Goal: Transaction & Acquisition: Purchase product/service

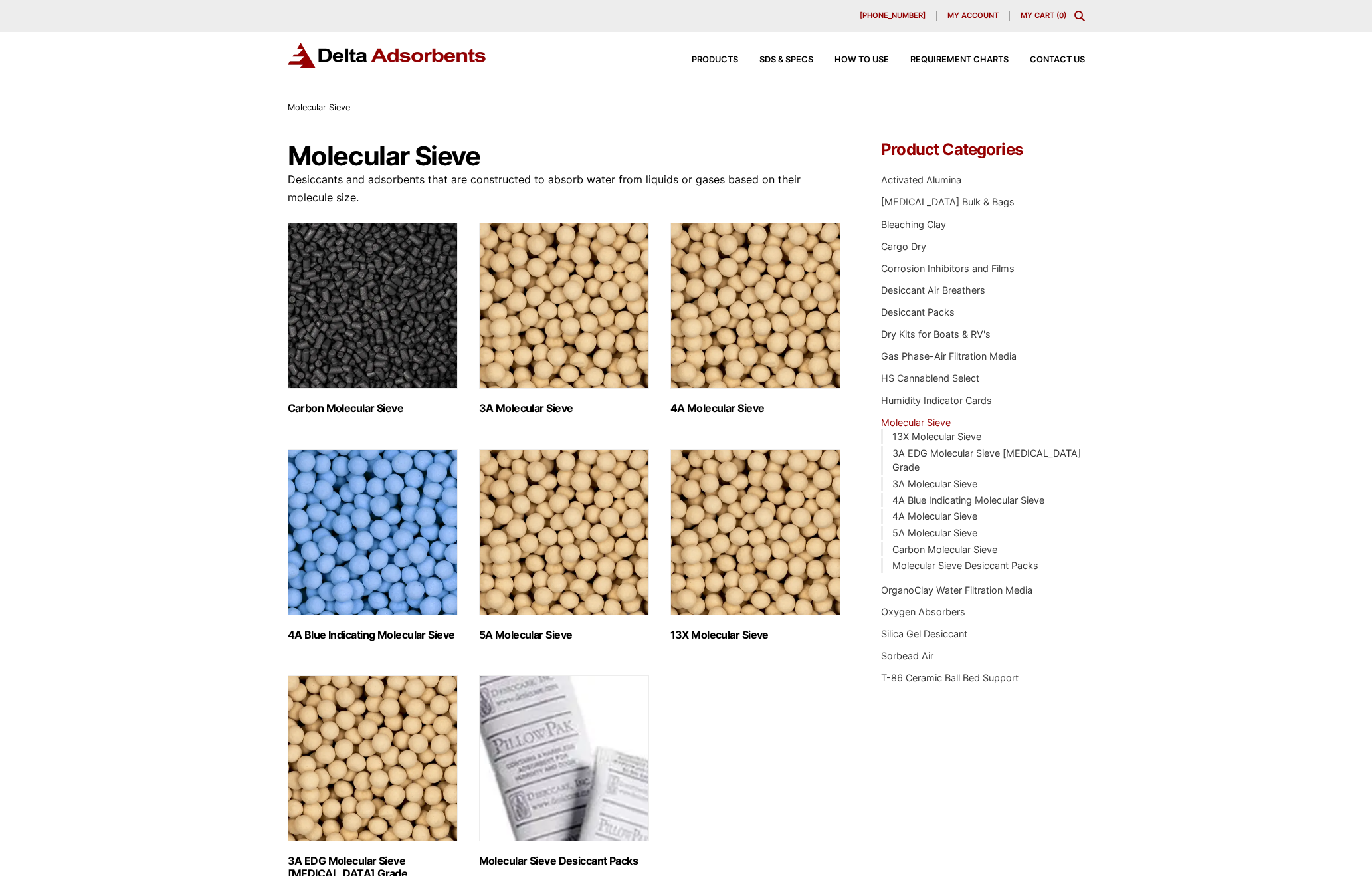
click at [972, 14] on span "My account" at bounding box center [973, 15] width 51 height 7
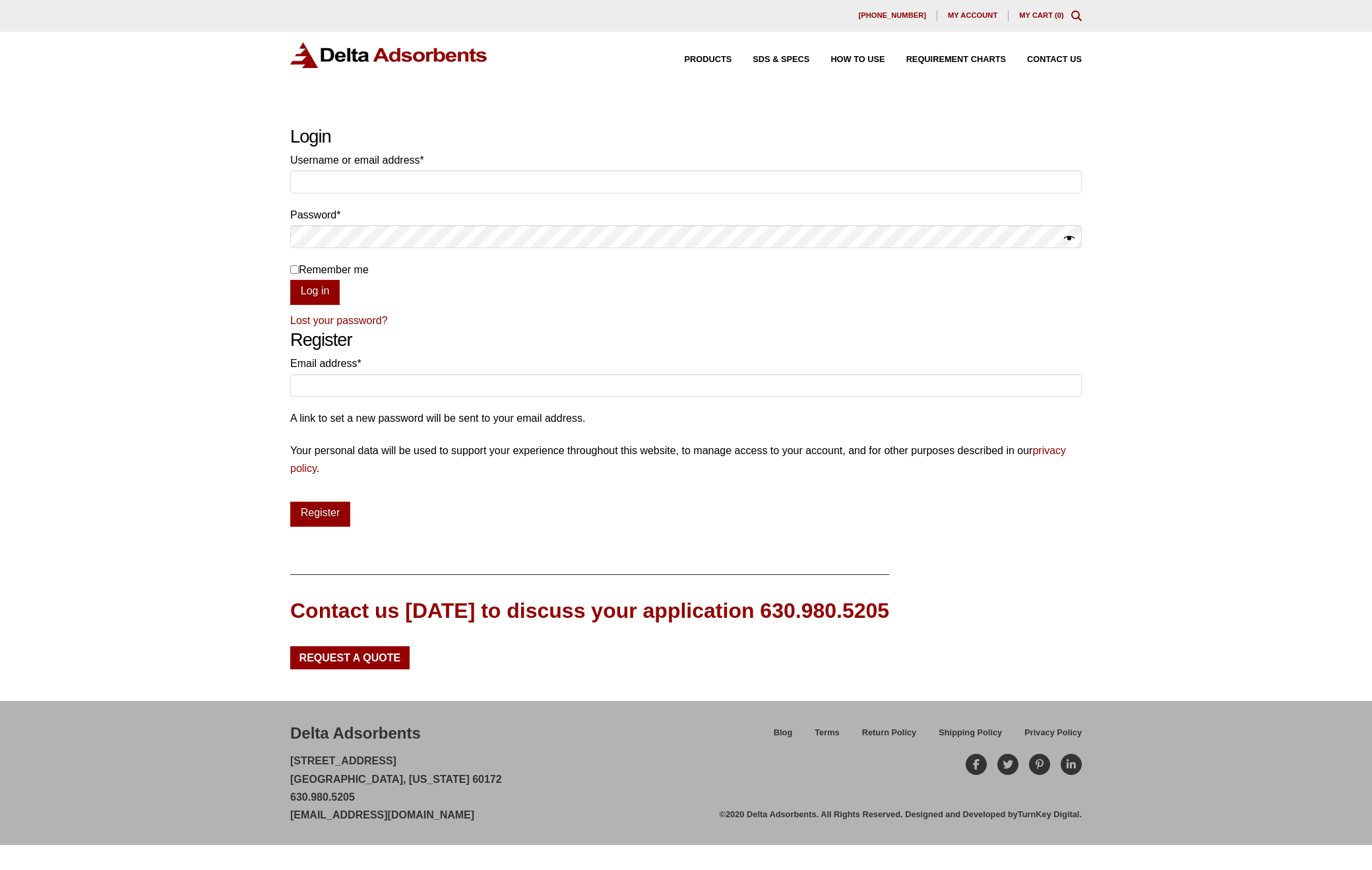
click at [968, 19] on span "My account" at bounding box center [972, 15] width 49 height 7
click at [717, 60] on span "Products" at bounding box center [708, 59] width 48 height 9
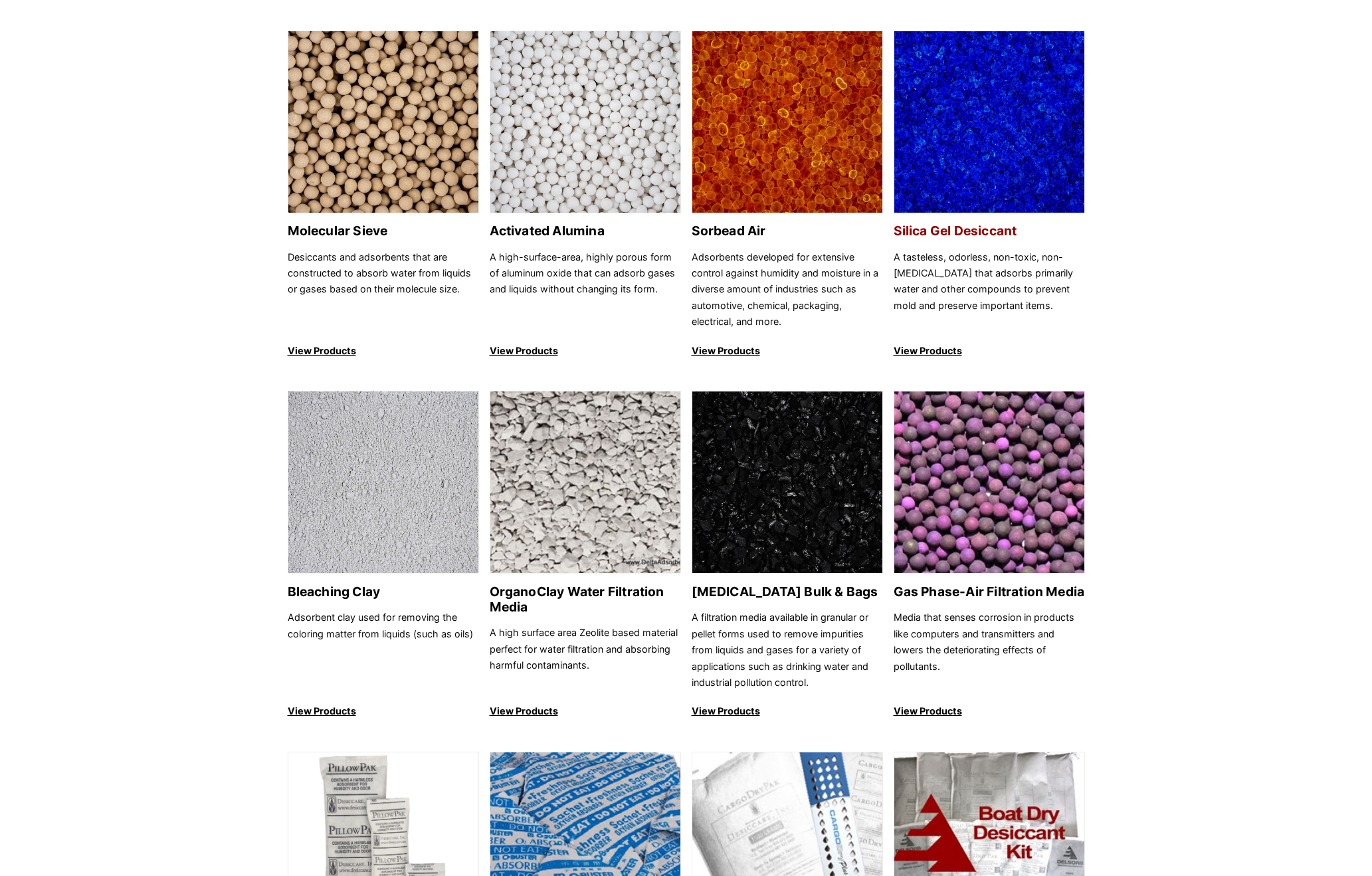
scroll to position [133, 0]
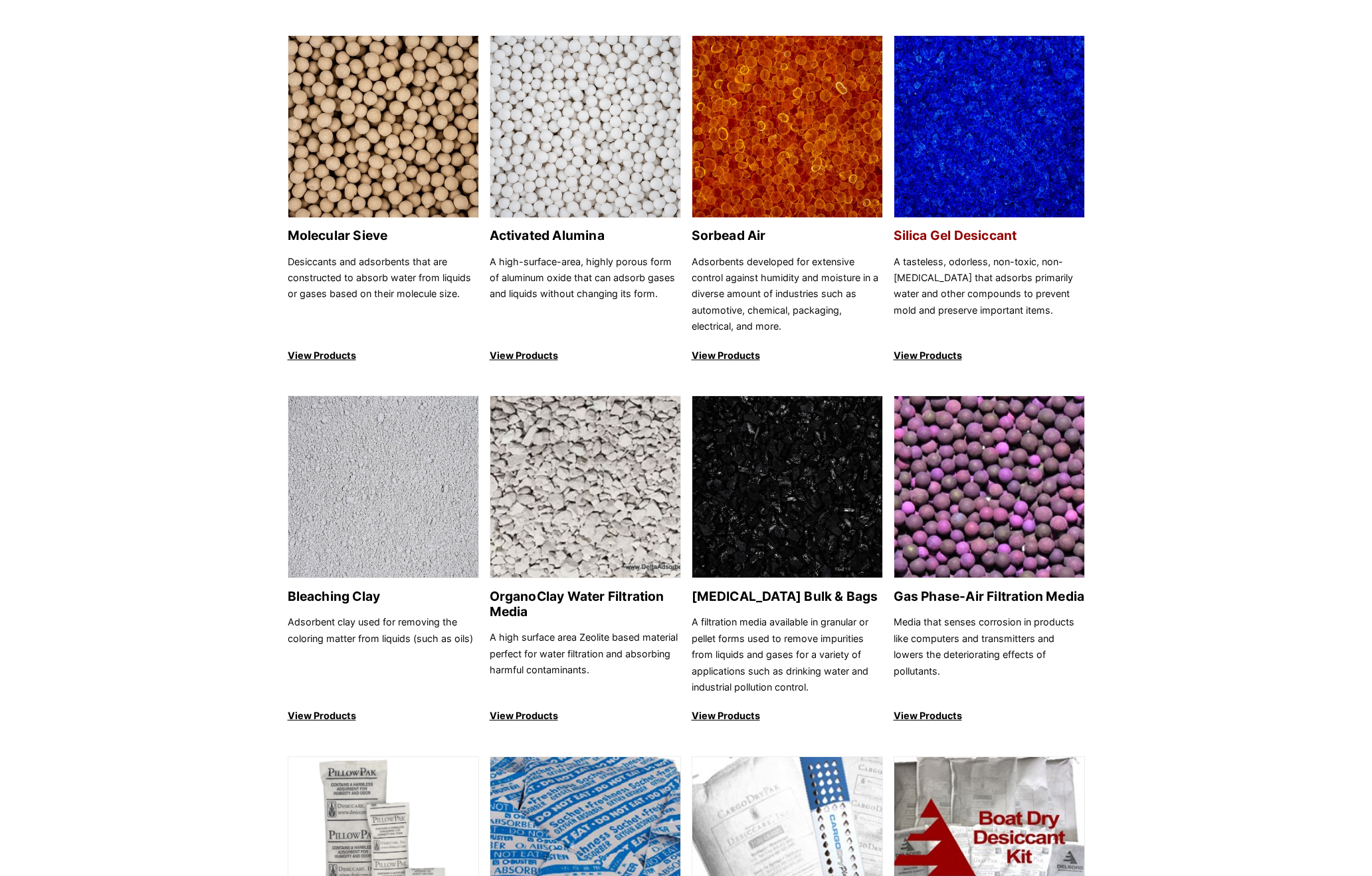
click at [975, 126] on img at bounding box center [989, 127] width 190 height 182
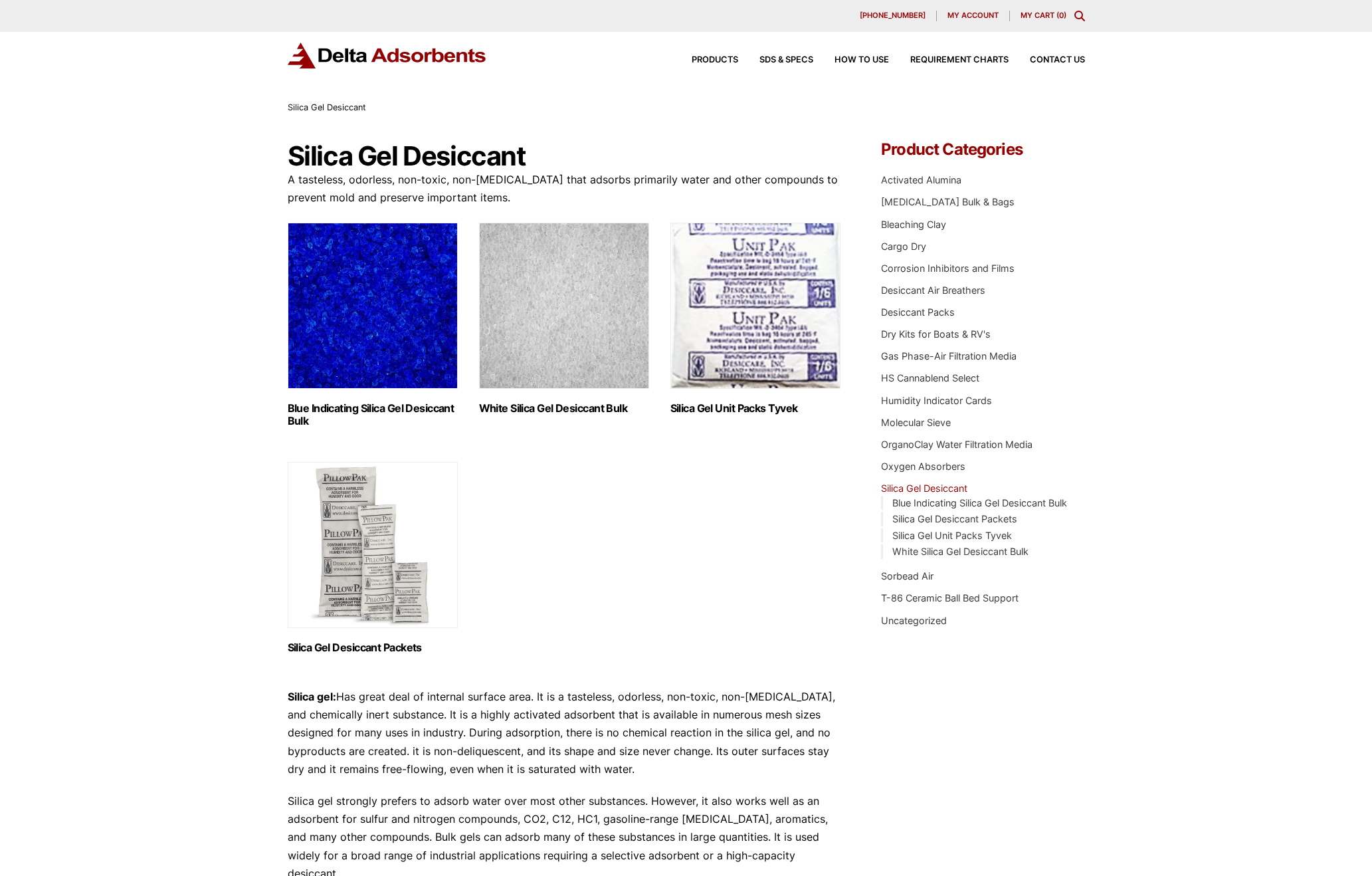
click at [545, 326] on img "Visit product category White Silica Gel Desiccant Bulk" at bounding box center [564, 305] width 170 height 166
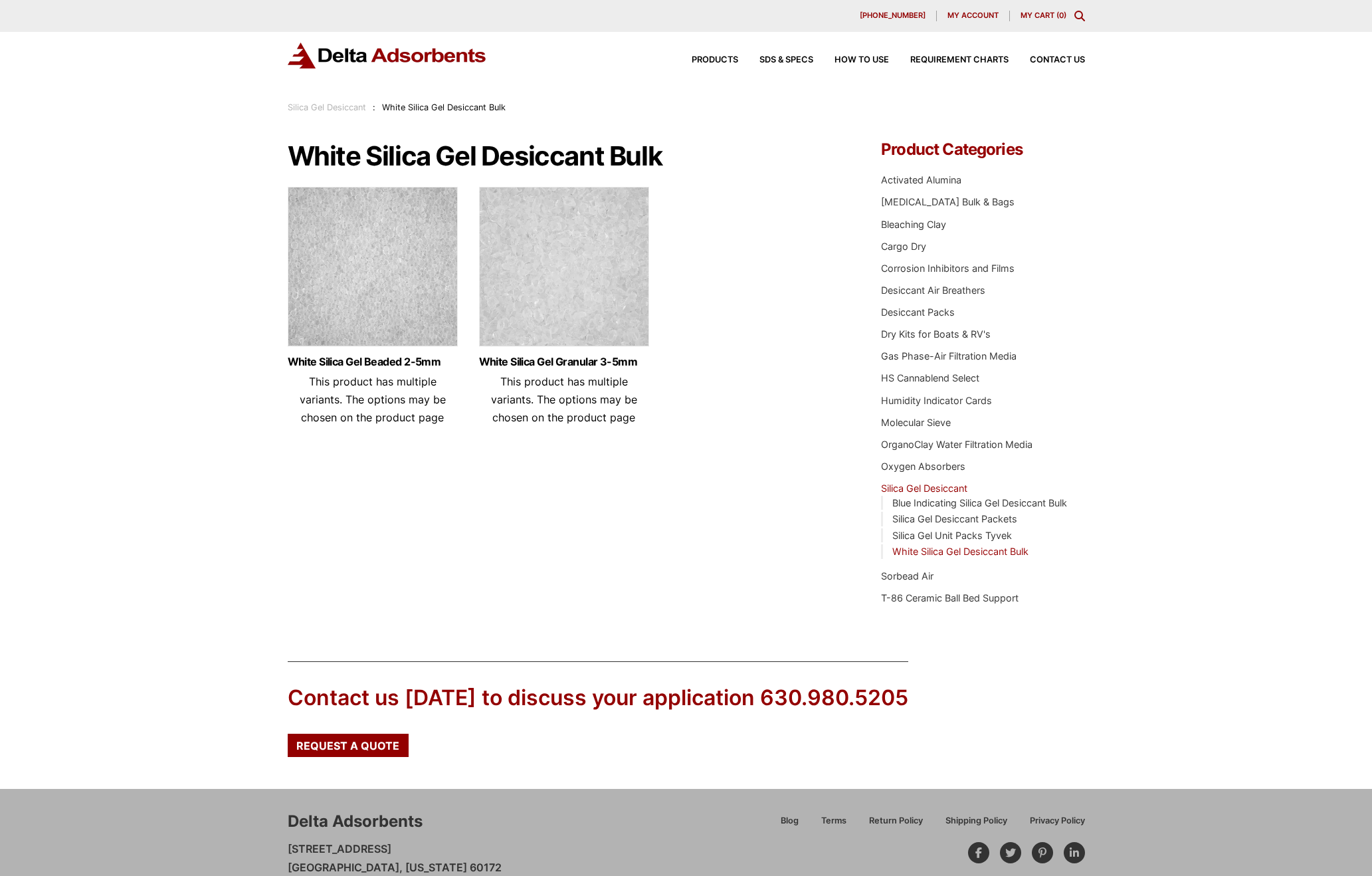
click at [354, 260] on img at bounding box center [373, 269] width 170 height 166
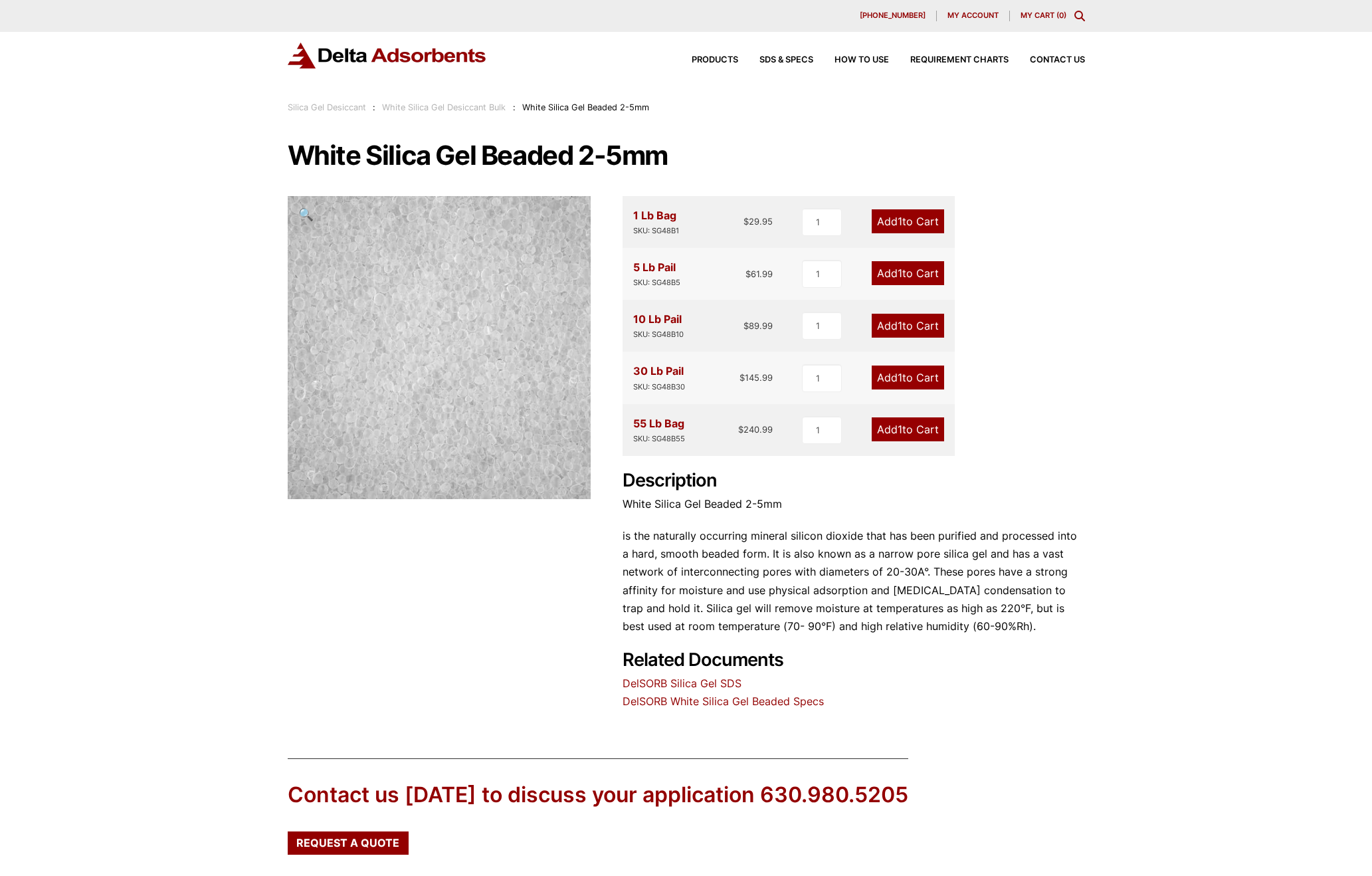
click at [897, 380] on span "1" at bounding box center [899, 377] width 5 height 13
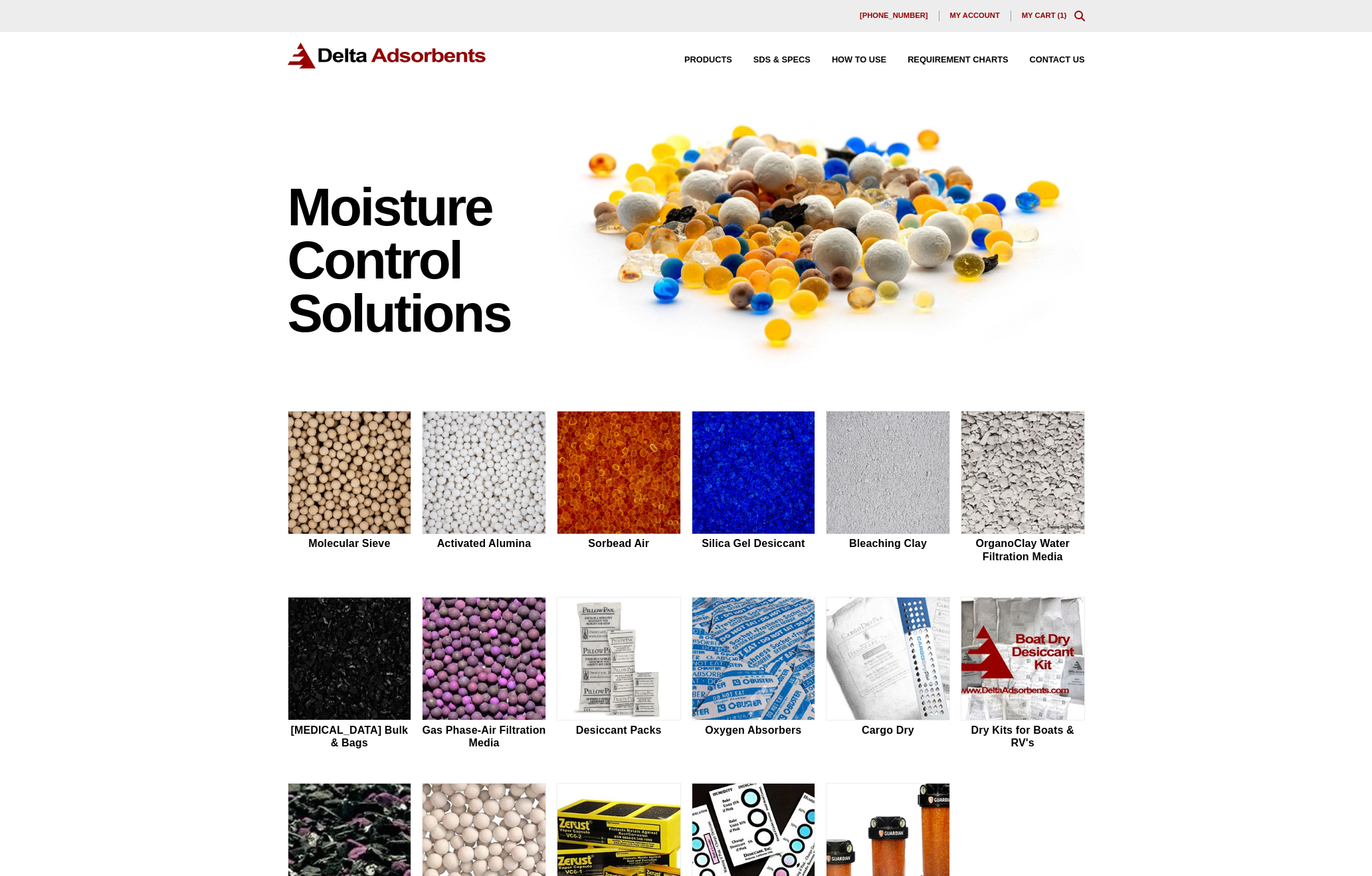
click at [1040, 12] on link "My Cart ( 1 )" at bounding box center [1043, 15] width 45 height 8
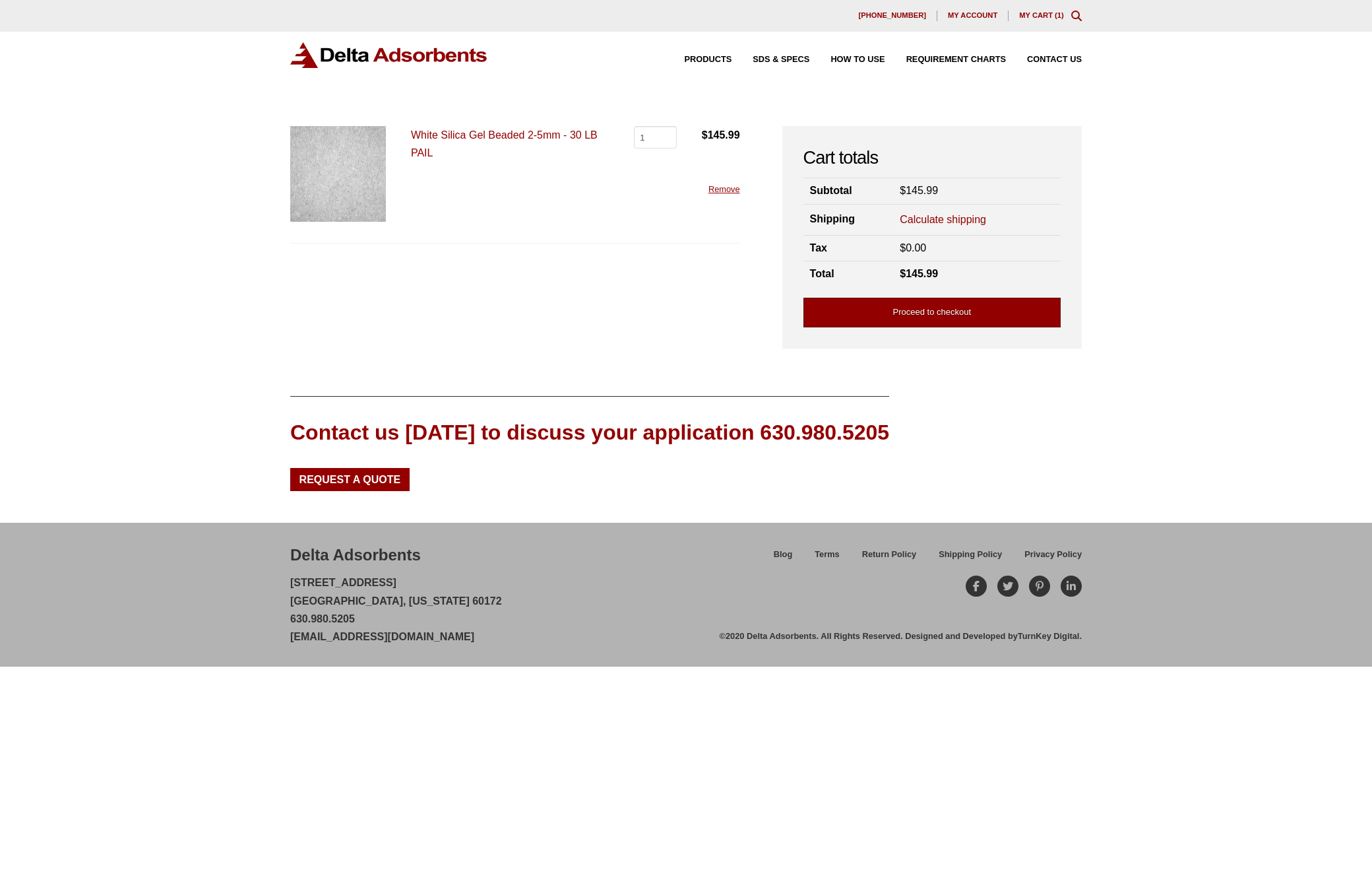
click at [952, 309] on link "Proceed to checkout" at bounding box center [932, 312] width 257 height 30
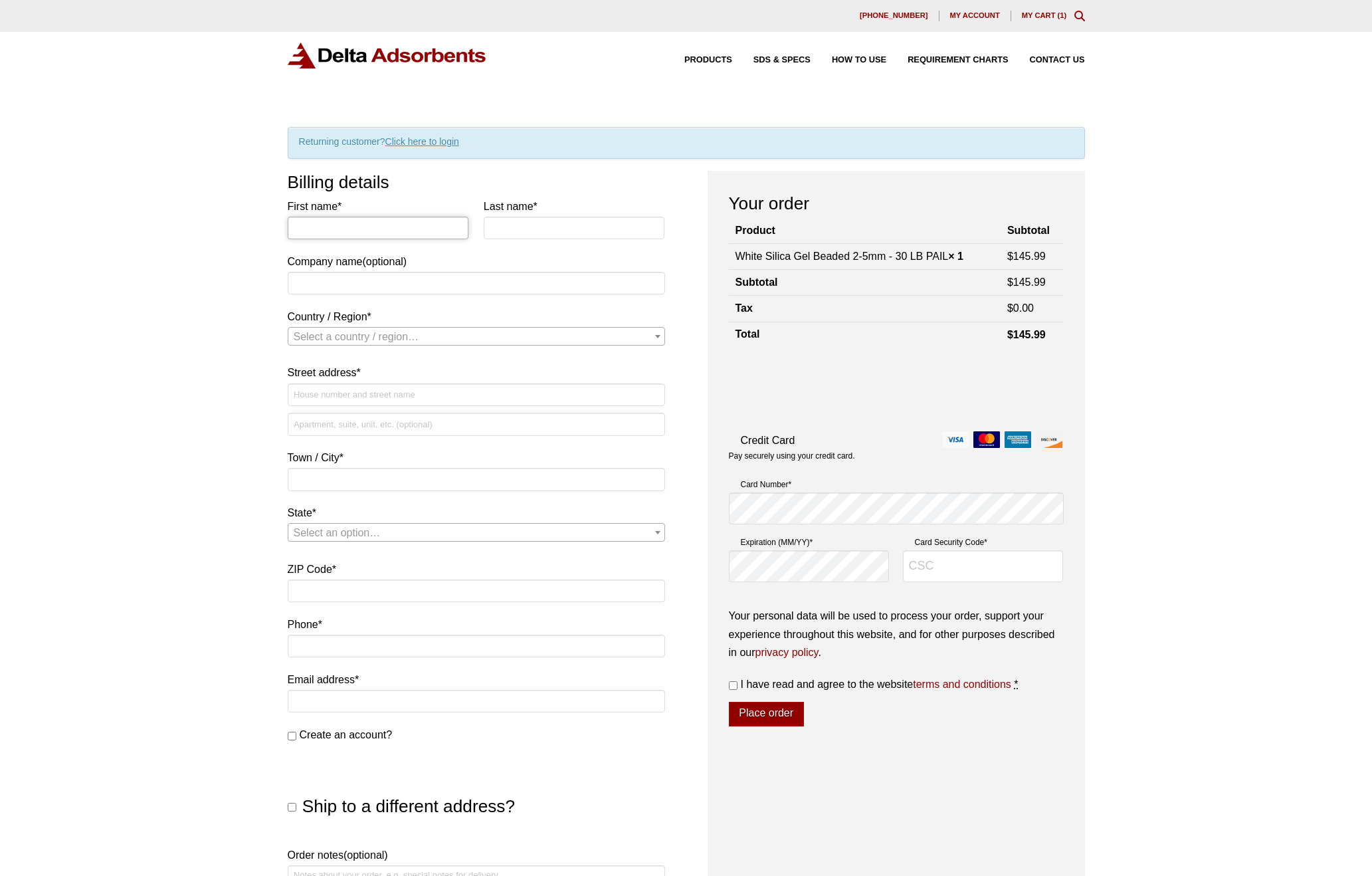
click at [379, 224] on input "First name *" at bounding box center [378, 227] width 182 height 23
type input "[PERSON_NAME]"
type input "CANDY KITCHEN SHOPPES, INC"
select select "US"
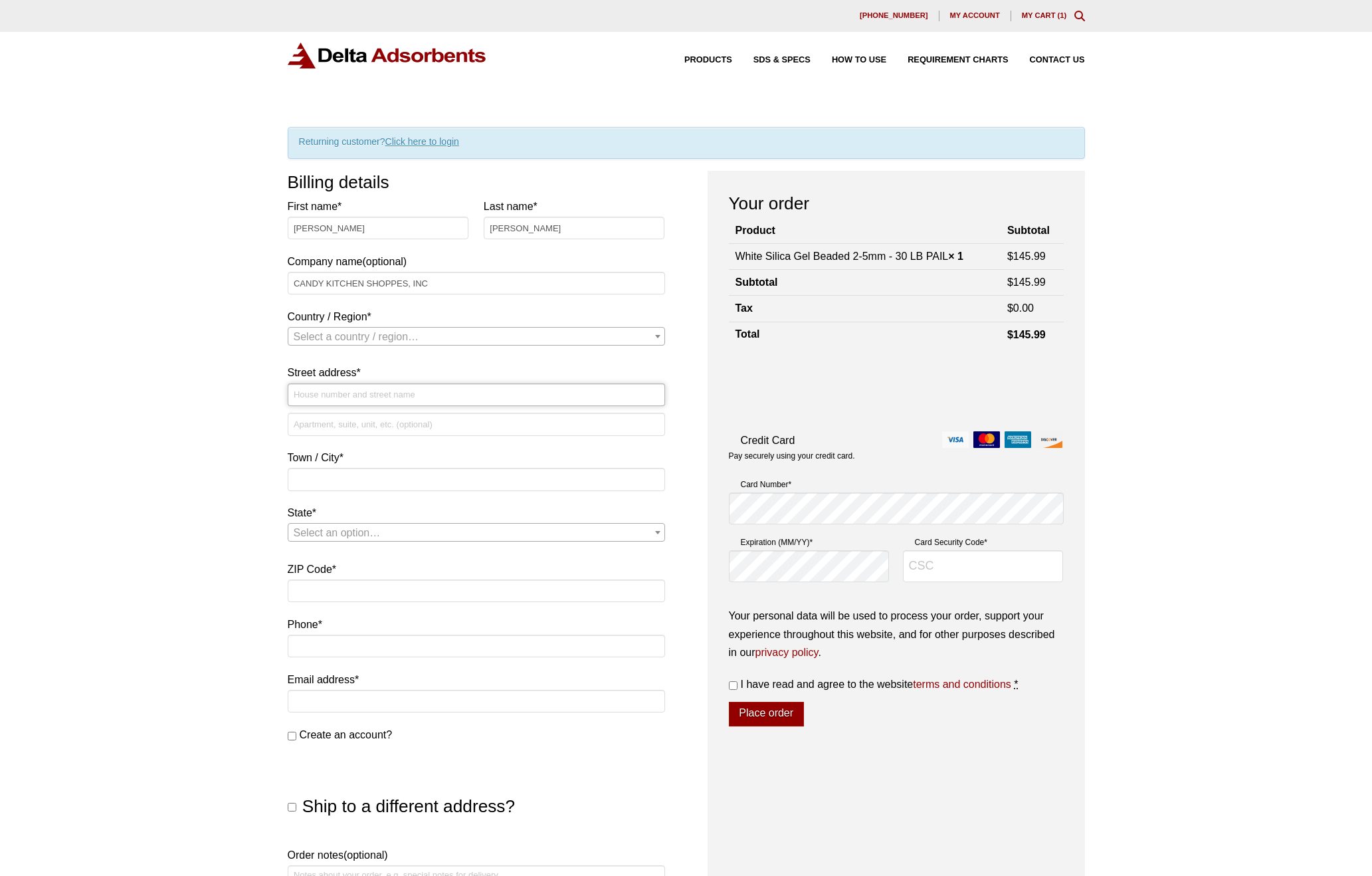
type input "[STREET_ADDRESS]"
type input "Ocean City"
type input "21842"
type input "4105246002"
type input "[EMAIL_ADDRESS][DOMAIN_NAME]"
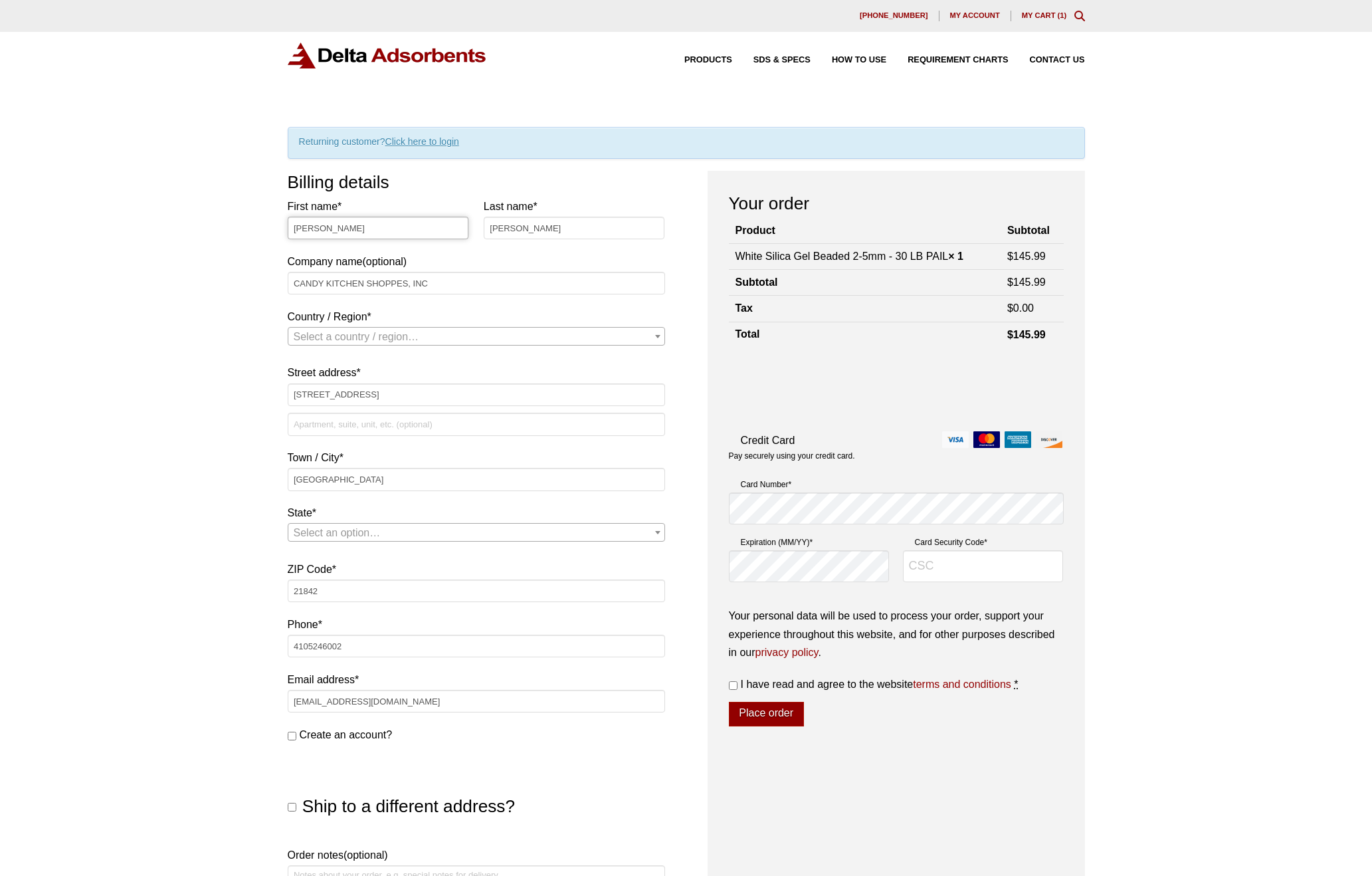
select select "US"
select select "MD"
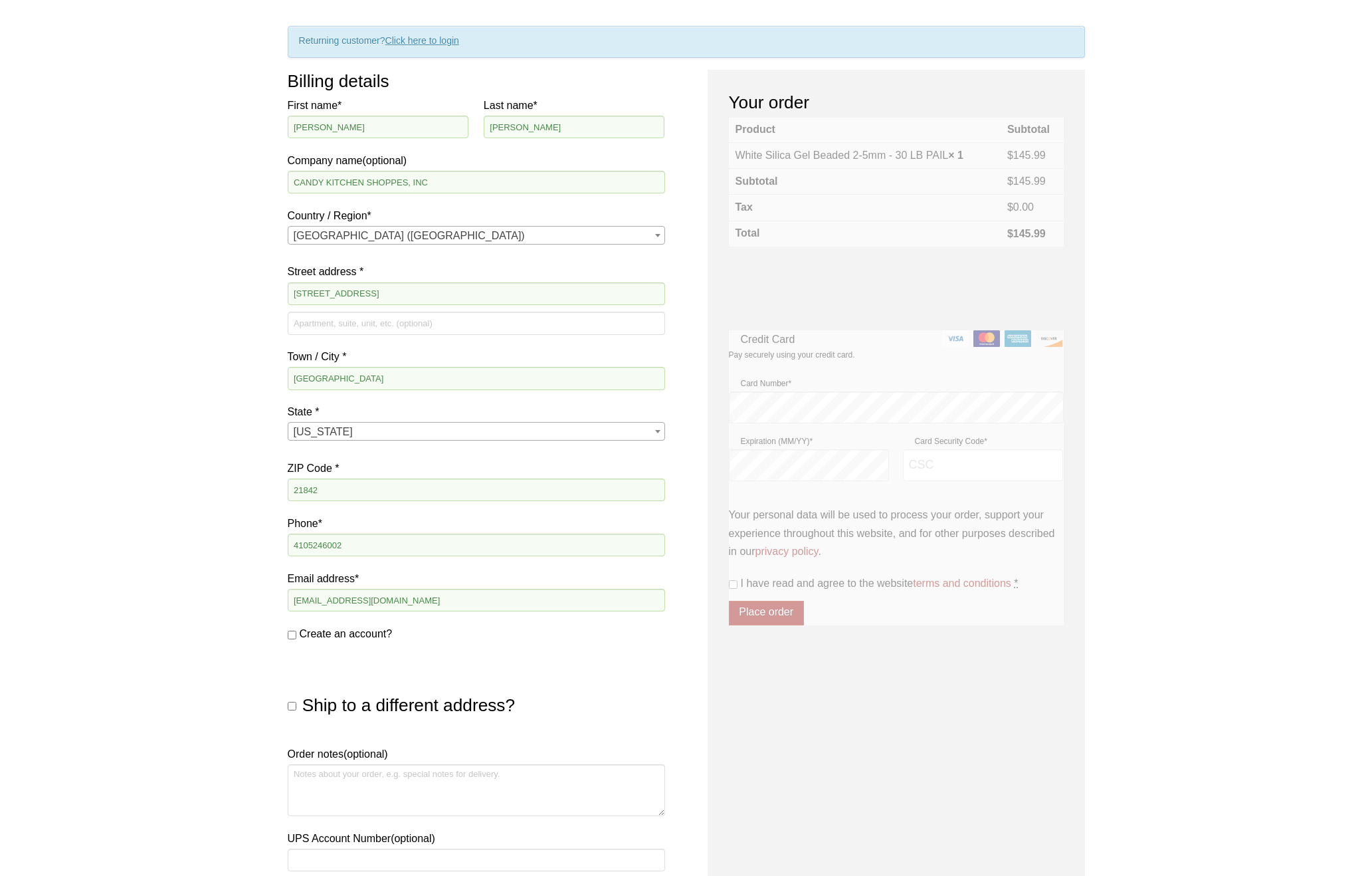
scroll to position [133, 0]
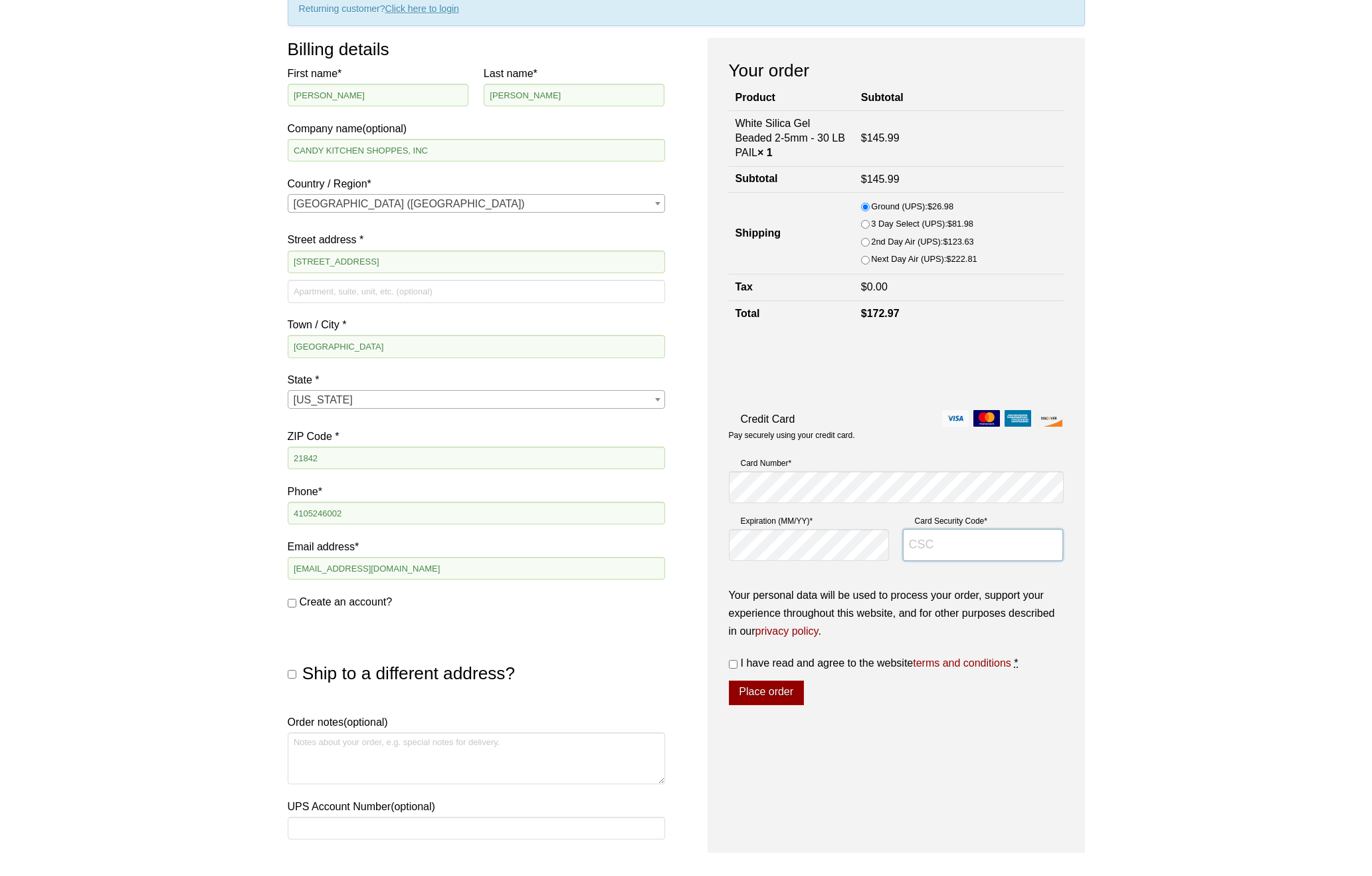
type input "***"
click at [958, 543] on input "Card Security Code *" at bounding box center [983, 545] width 160 height 32
click at [733, 663] on input "I have read and agree to the website terms and conditions *" at bounding box center [733, 664] width 9 height 9
checkbox input "true"
click at [546, 624] on div "Ship to a different address? First name * Last name * Company name (optional) C…" at bounding box center [476, 655] width 377 height 73
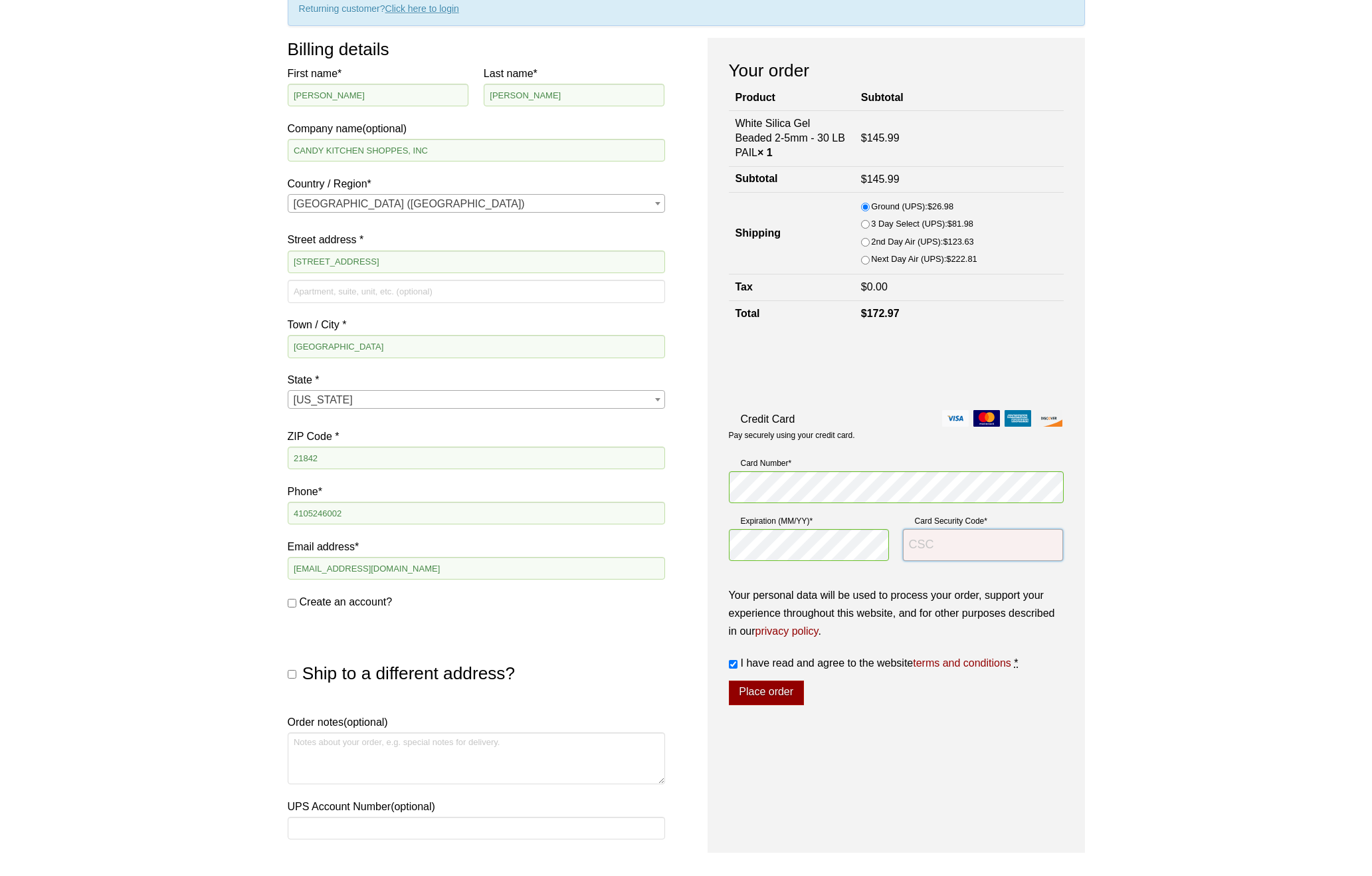
click at [983, 539] on input "Card Security Code *" at bounding box center [983, 545] width 160 height 32
type input "642"
click at [752, 687] on button "Place order" at bounding box center [766, 693] width 75 height 25
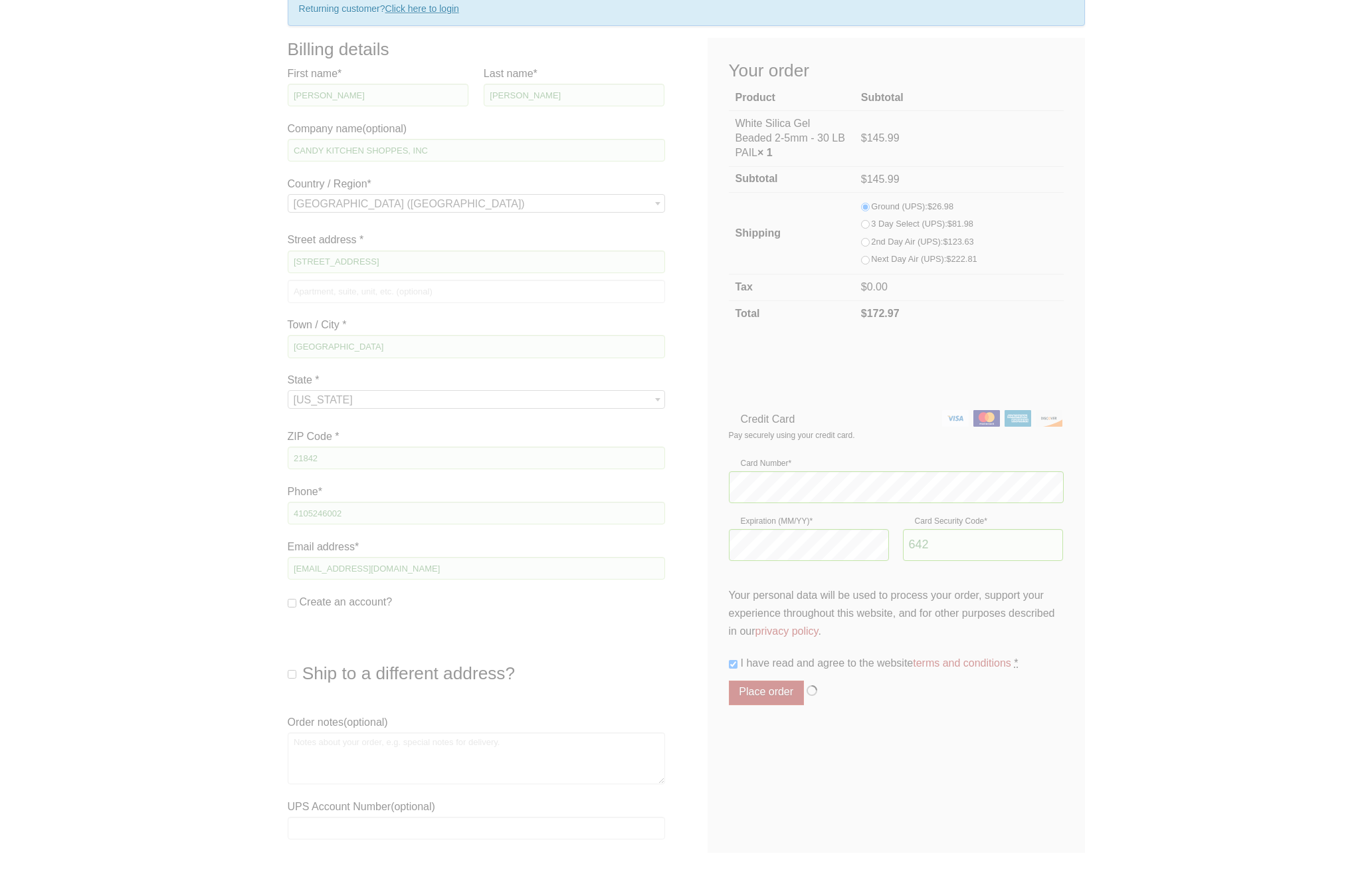
click at [746, 369] on div at bounding box center [686, 444] width 797 height 814
click at [978, 325] on div at bounding box center [686, 444] width 797 height 814
